Goal: Find specific fact: Find contact information

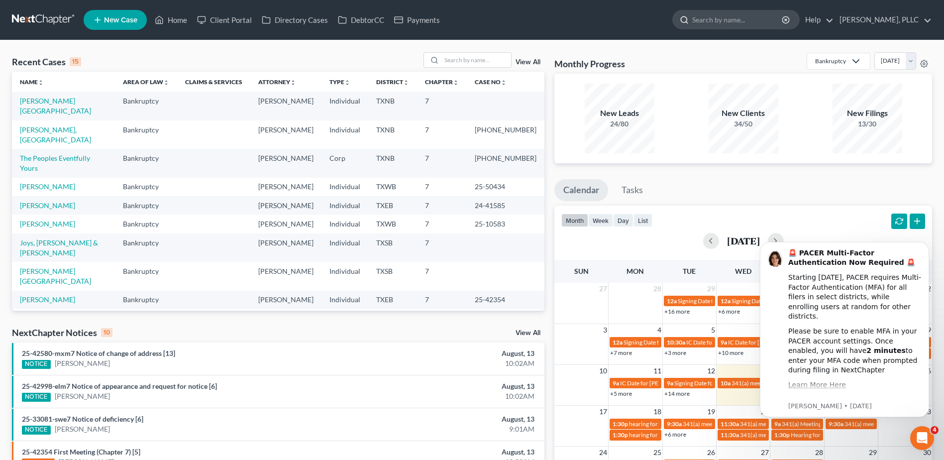
click at [708, 17] on input "search" at bounding box center [737, 19] width 91 height 18
type input "[PERSON_NAME]"
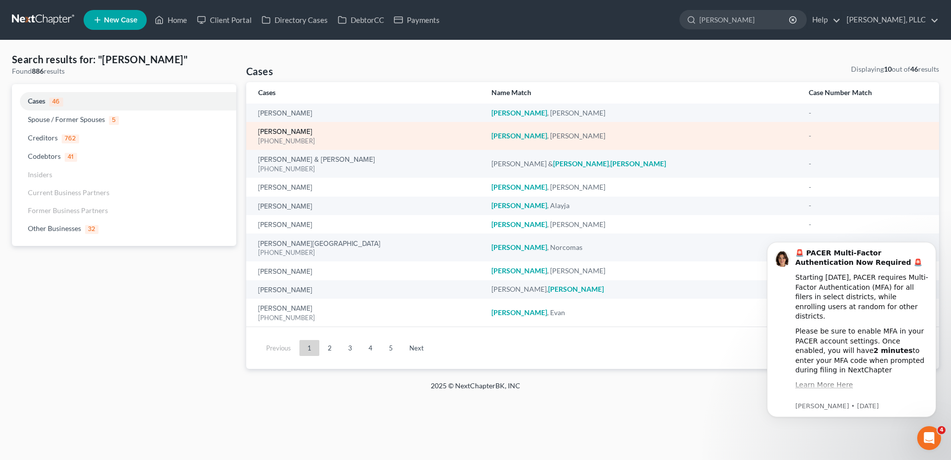
click at [289, 133] on link "[PERSON_NAME]" at bounding box center [285, 131] width 54 height 7
select select "4"
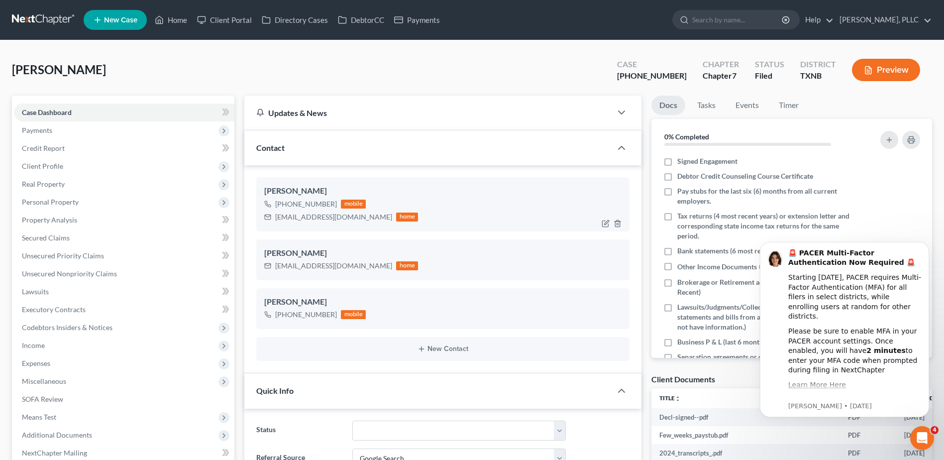
scroll to position [639, 0]
drag, startPoint x: 276, startPoint y: 215, endPoint x: 349, endPoint y: 221, distance: 72.8
click at [349, 221] on div "[EMAIL_ADDRESS][DOMAIN_NAME] home" at bounding box center [341, 216] width 154 height 13
copy div "[EMAIL_ADDRESS][DOMAIN_NAME]"
